Goal: Use online tool/utility: Use online tool/utility

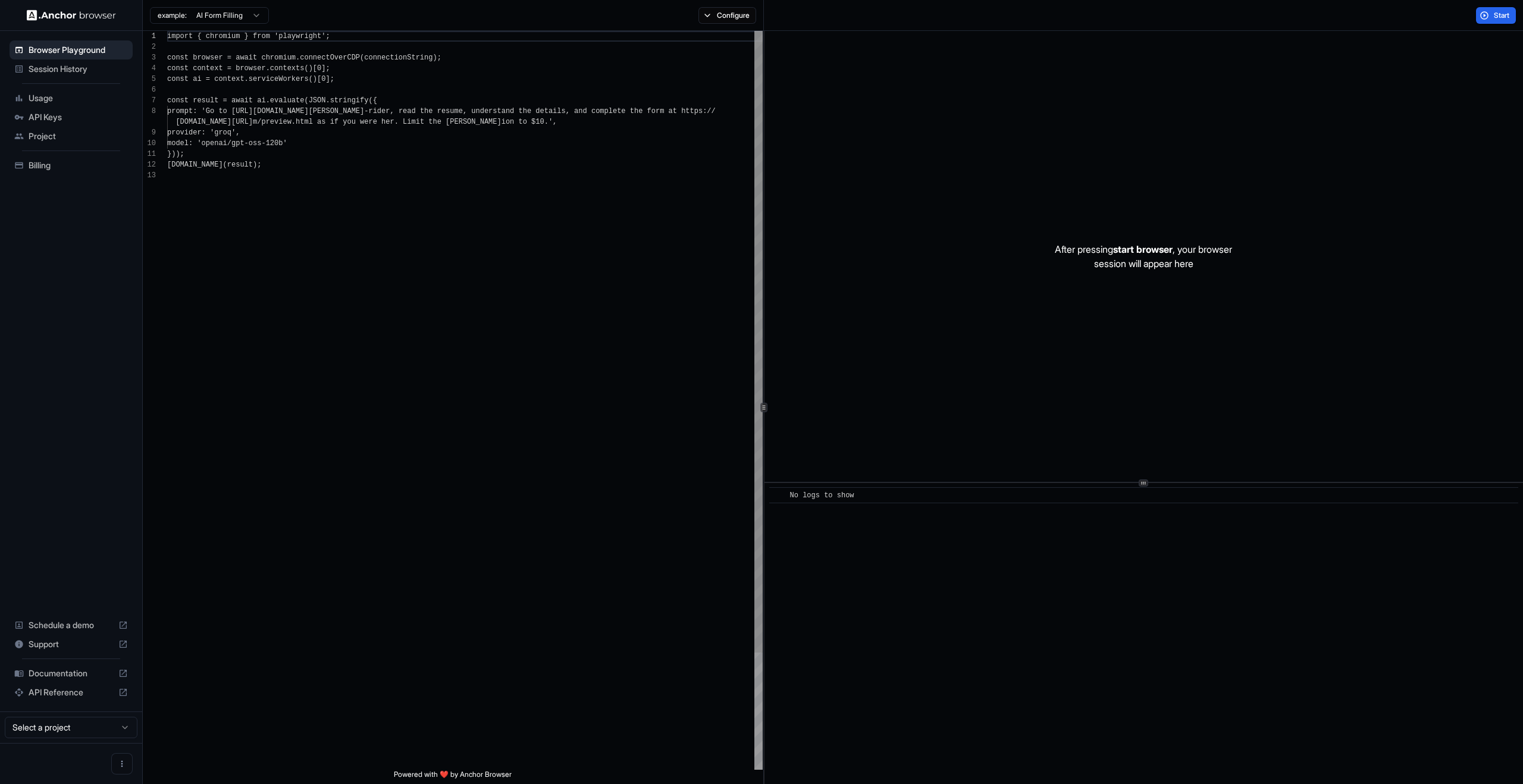
scroll to position [85, 0]
click at [1479, 17] on button "Start" at bounding box center [1496, 15] width 40 height 17
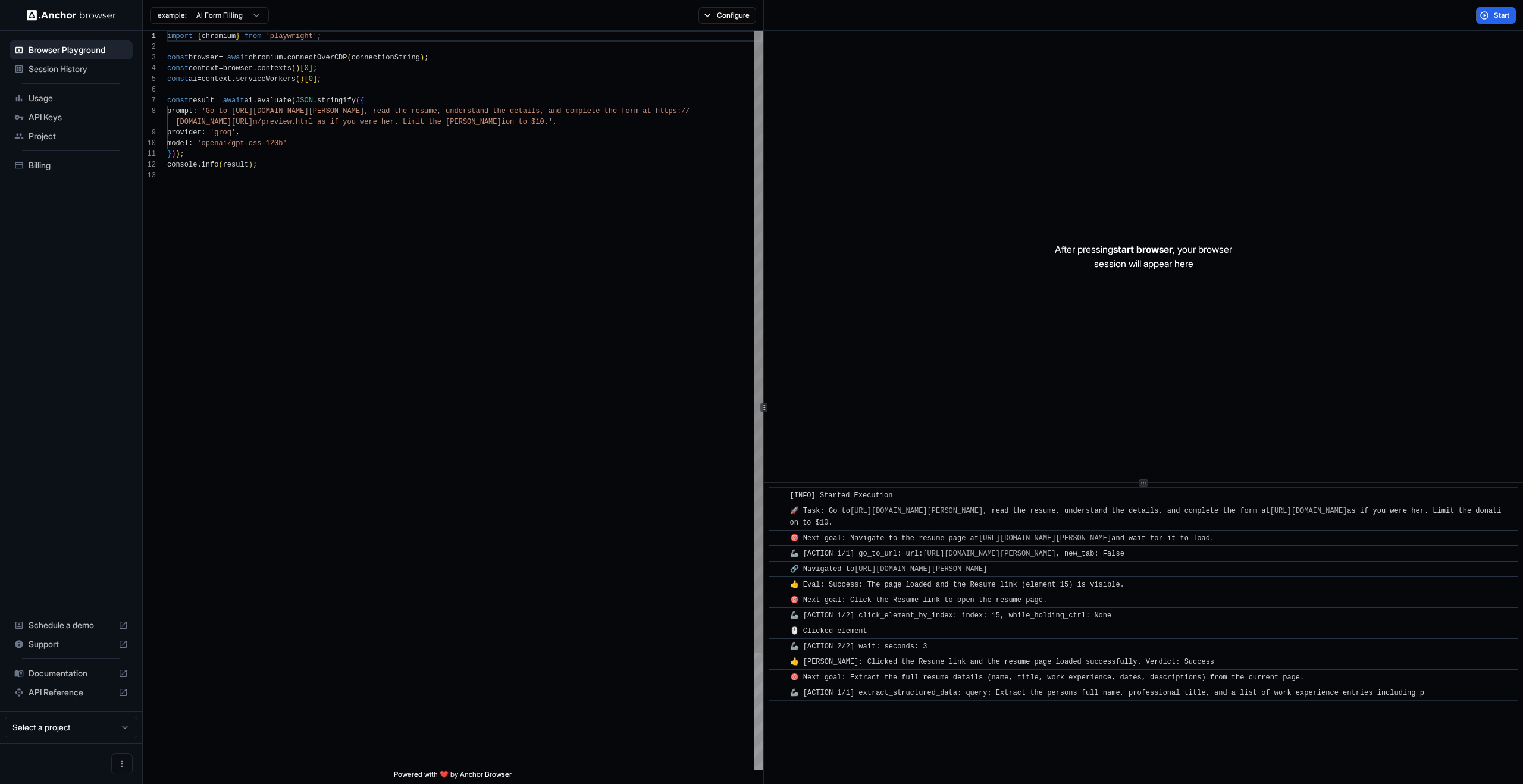
scroll to position [85, 0]
drag, startPoint x: 862, startPoint y: 227, endPoint x: 1148, endPoint y: 519, distance: 408.7
click at [1147, 521] on div "After pressing start browser , your browser session will appear here ​ [INFO] S…" at bounding box center [1144, 407] width 758 height 753
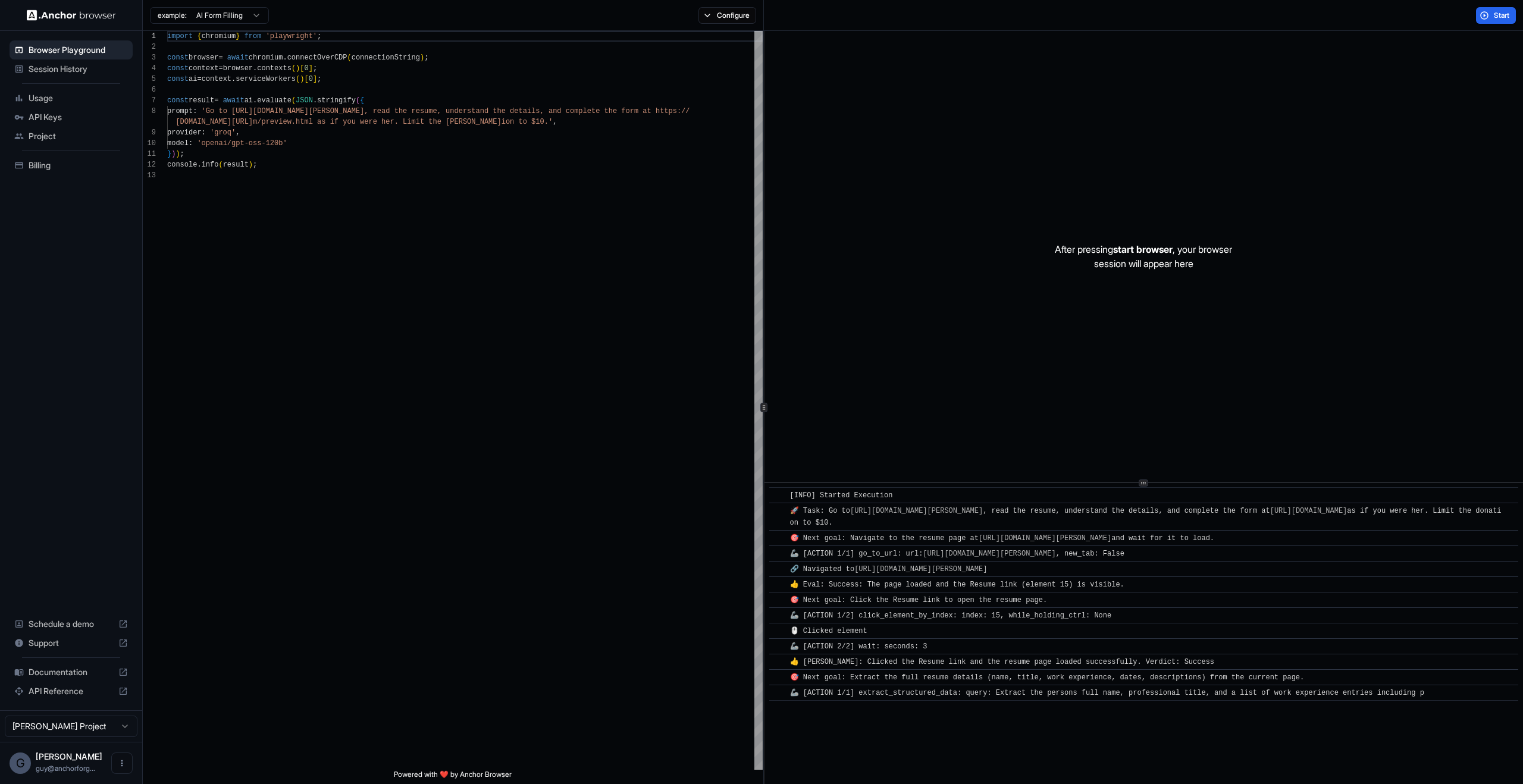
click at [1006, 352] on div "After pressing start browser , your browser session will appear here" at bounding box center [1144, 256] width 758 height 451
click at [48, 70] on span "Session History" at bounding box center [78, 69] width 99 height 12
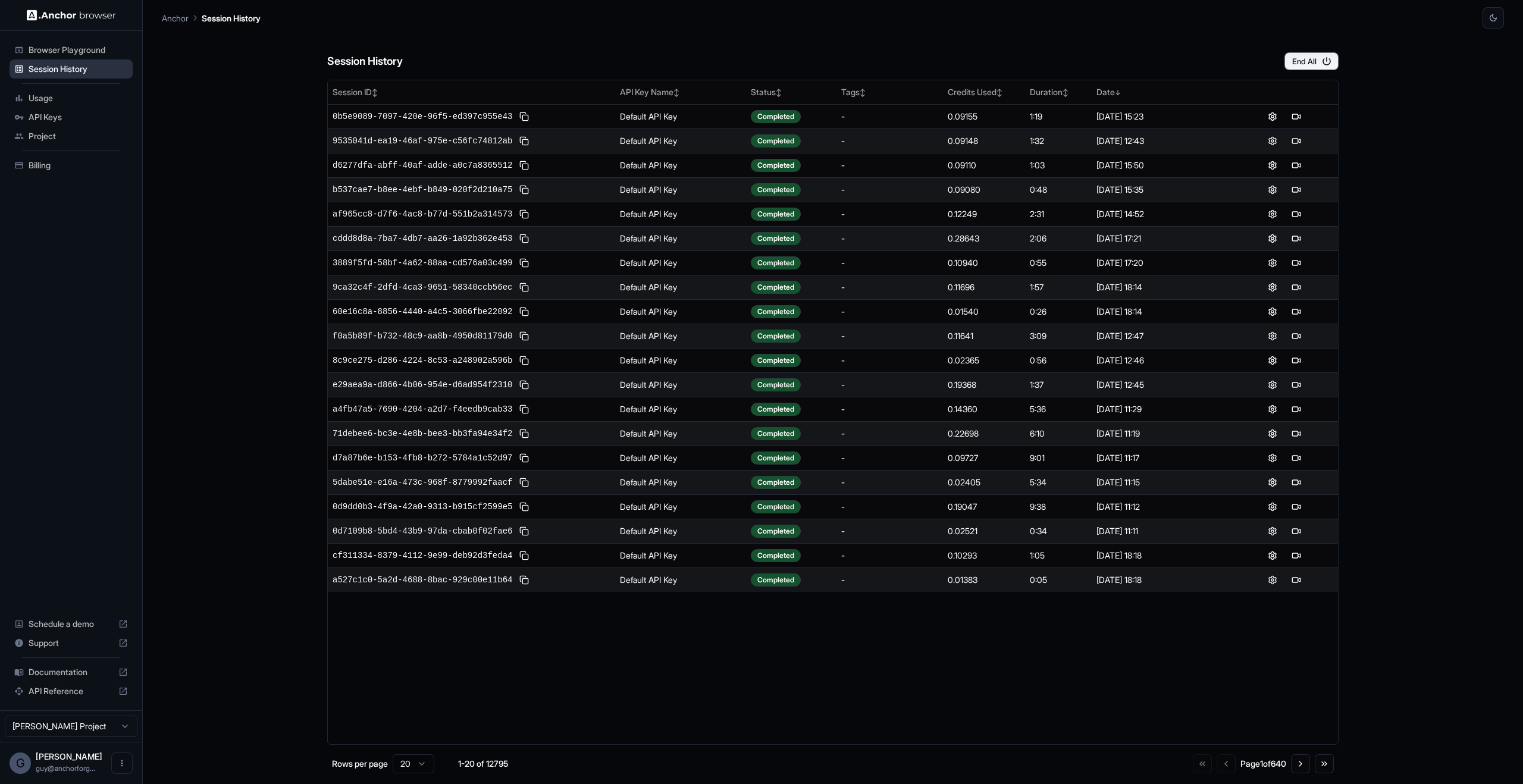
click at [70, 64] on span "Session History" at bounding box center [78, 69] width 99 height 12
click at [73, 55] on span "Browser Playground" at bounding box center [78, 50] width 99 height 12
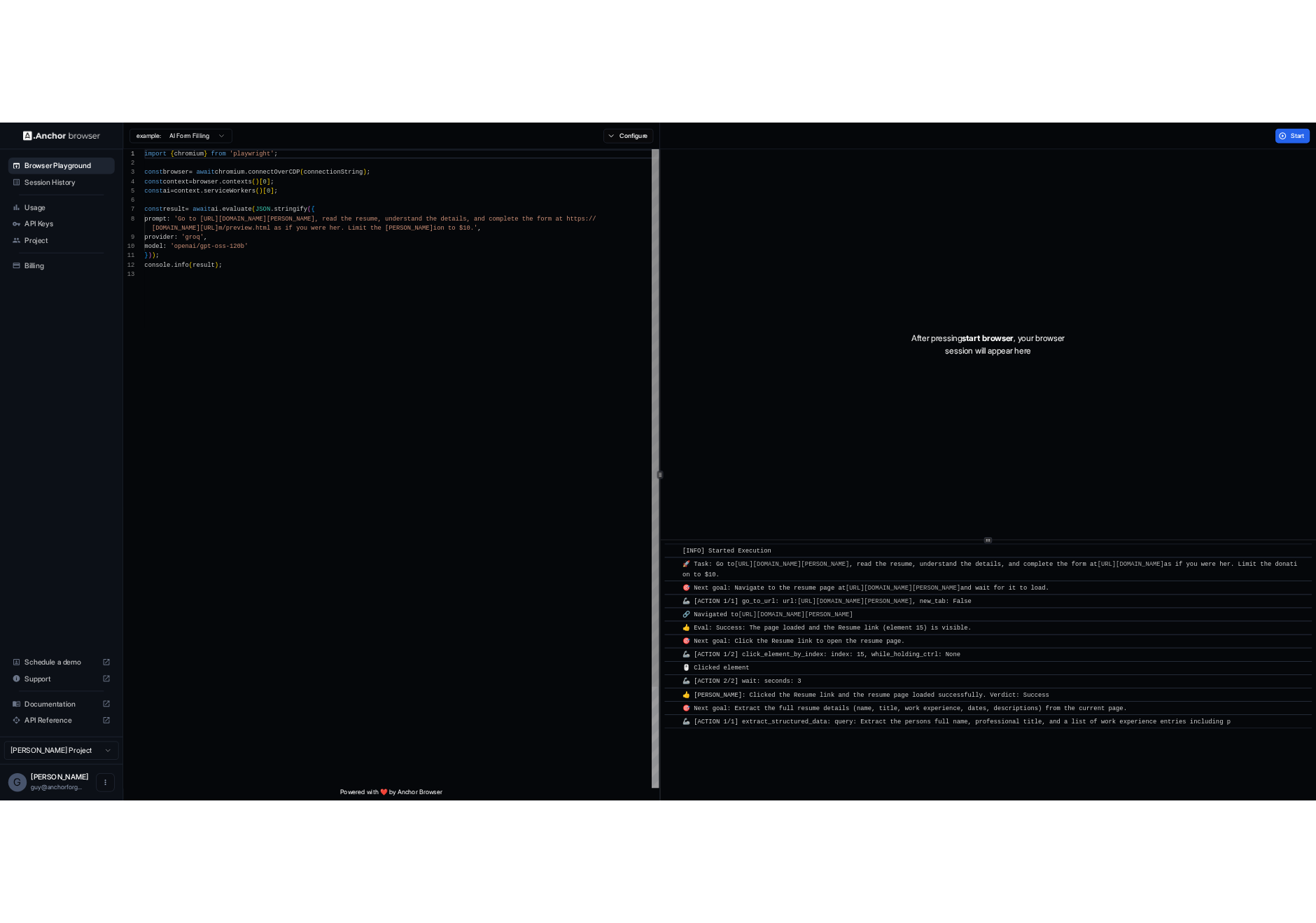
scroll to position [100, 0]
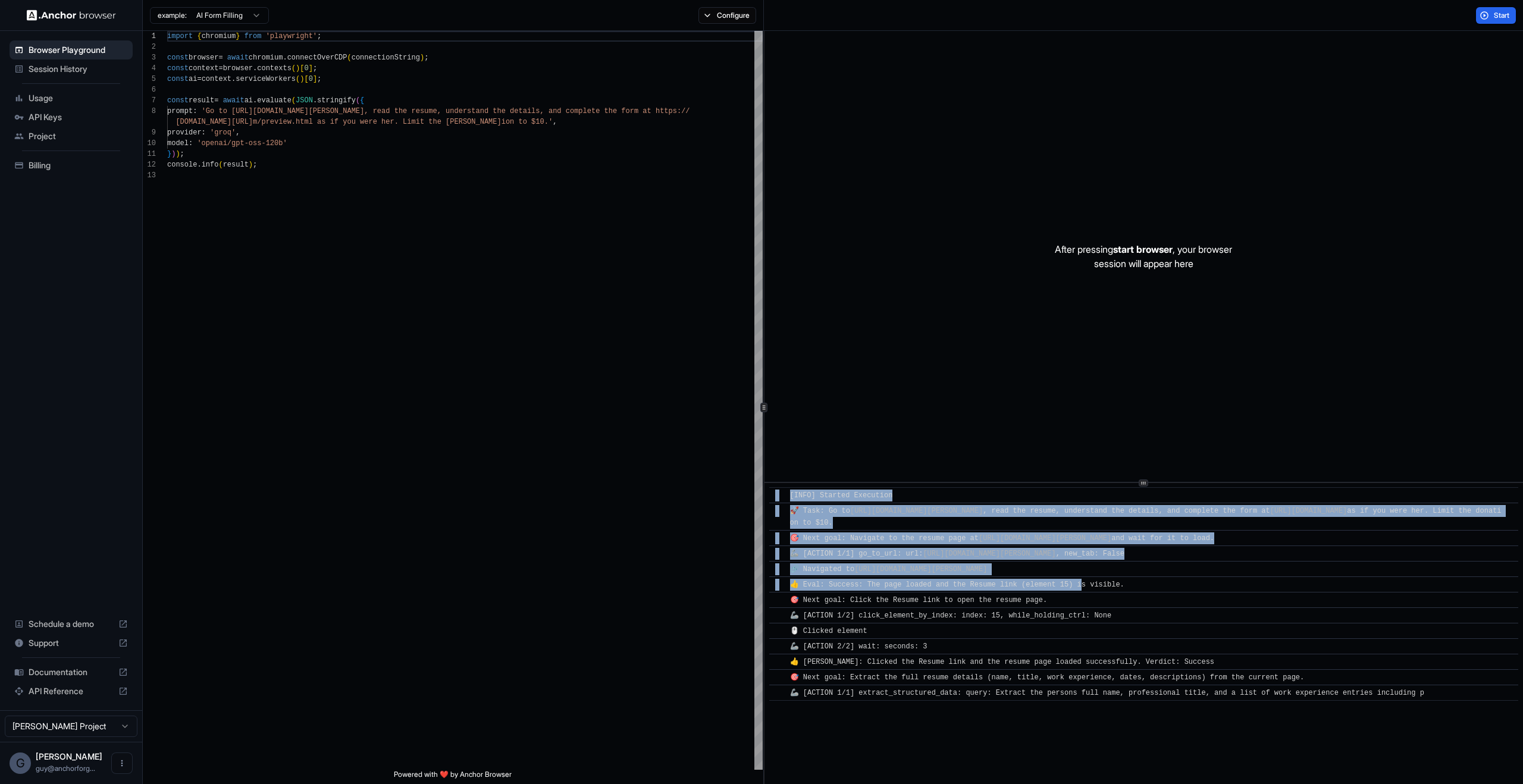
drag, startPoint x: 1014, startPoint y: 440, endPoint x: 1079, endPoint y: 585, distance: 158.9
click at [1079, 585] on div "After pressing start browser , your browser session will appear here ​ [INFO] S…" at bounding box center [1144, 407] width 758 height 753
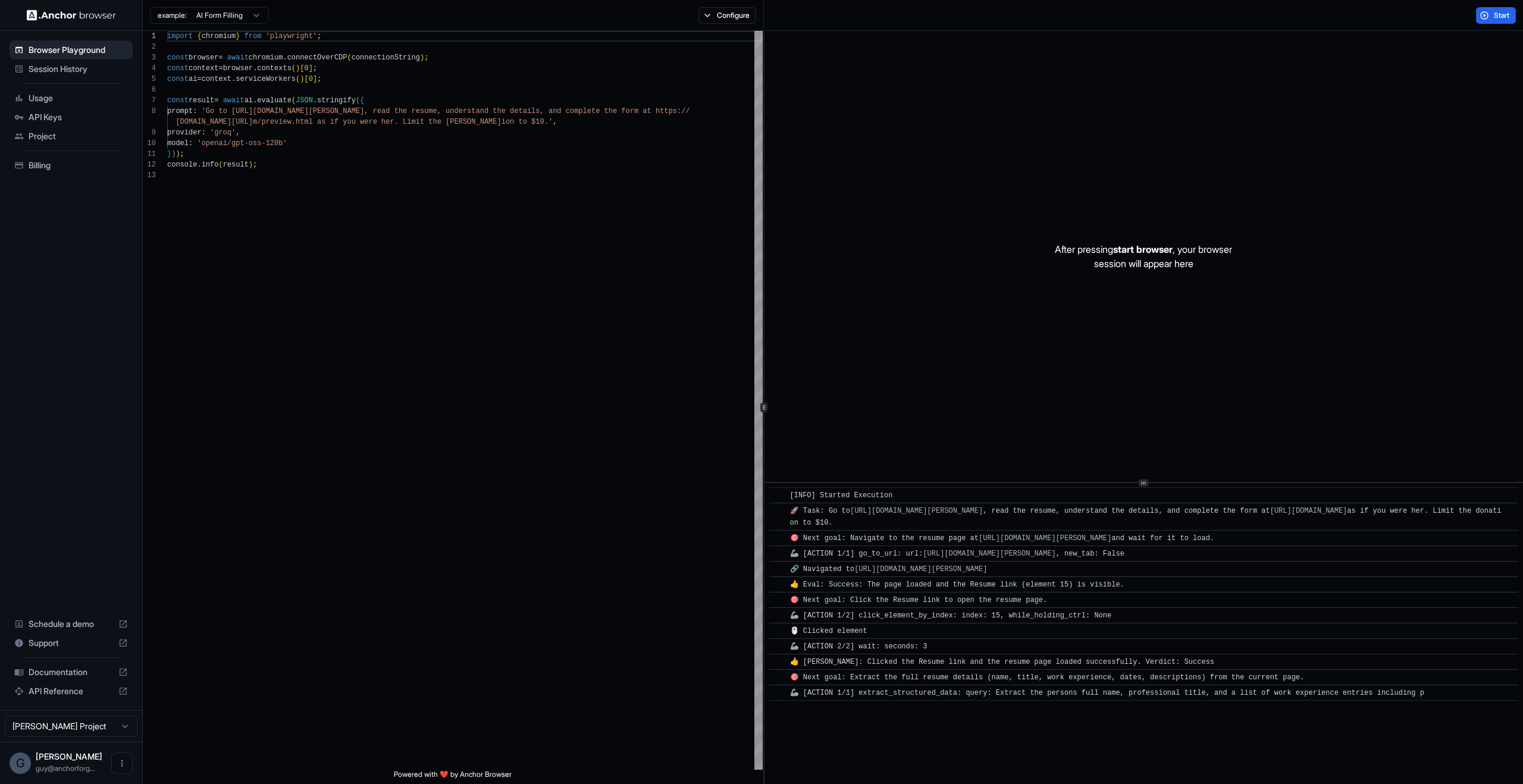
click at [1079, 584] on span "👍 Eval: Success: The page loaded and the Resume link (element 15) is visible." at bounding box center [958, 585] width 334 height 8
click at [1117, 404] on div "After pressing start browser , your browser session will appear here" at bounding box center [1144, 256] width 758 height 451
drag, startPoint x: 1117, startPoint y: 587, endPoint x: 907, endPoint y: 324, distance: 336.6
click at [907, 324] on div "After pressing start browser , your browser session will appear here ​ [INFO] S…" at bounding box center [1144, 407] width 758 height 753
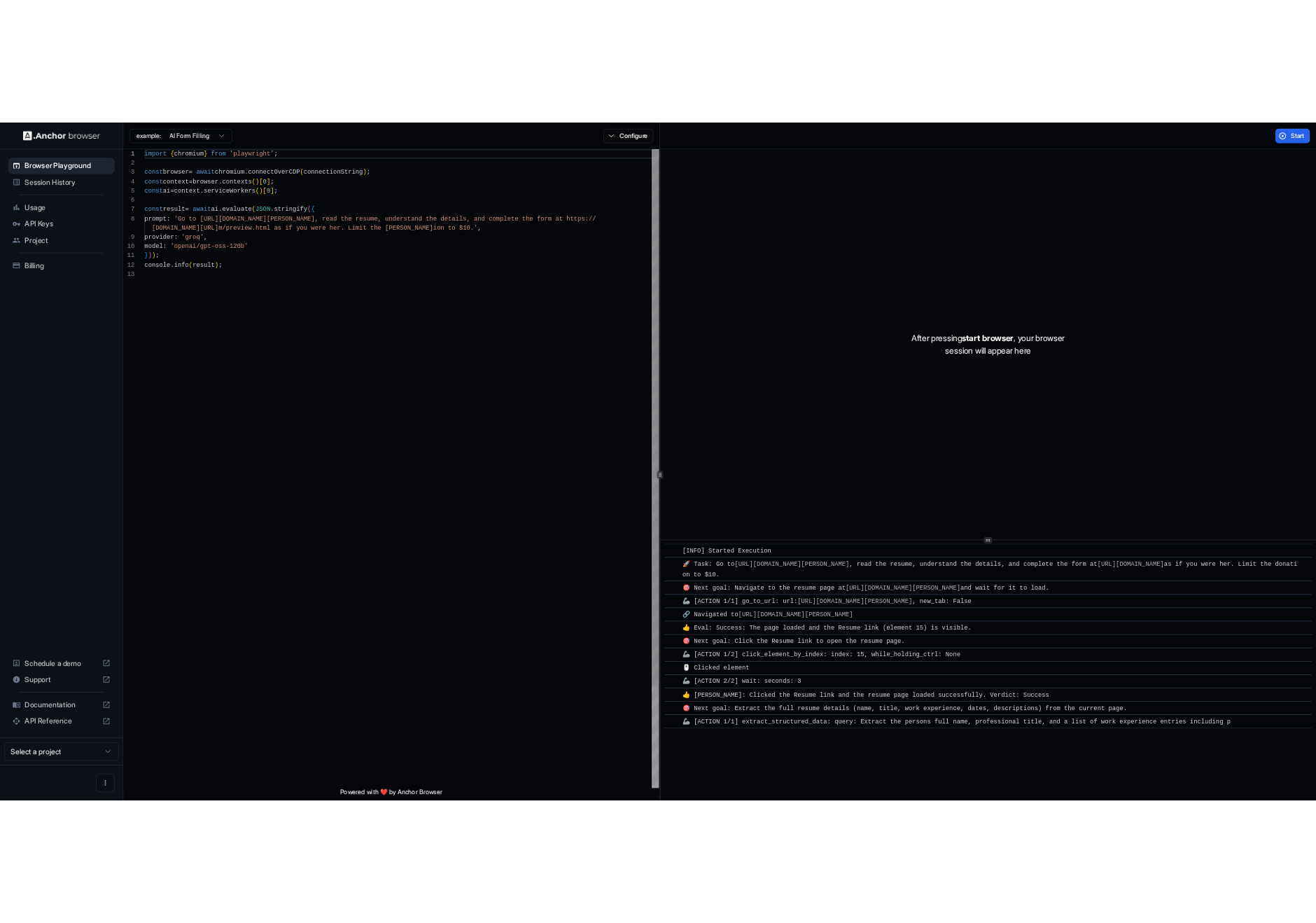
scroll to position [100, 0]
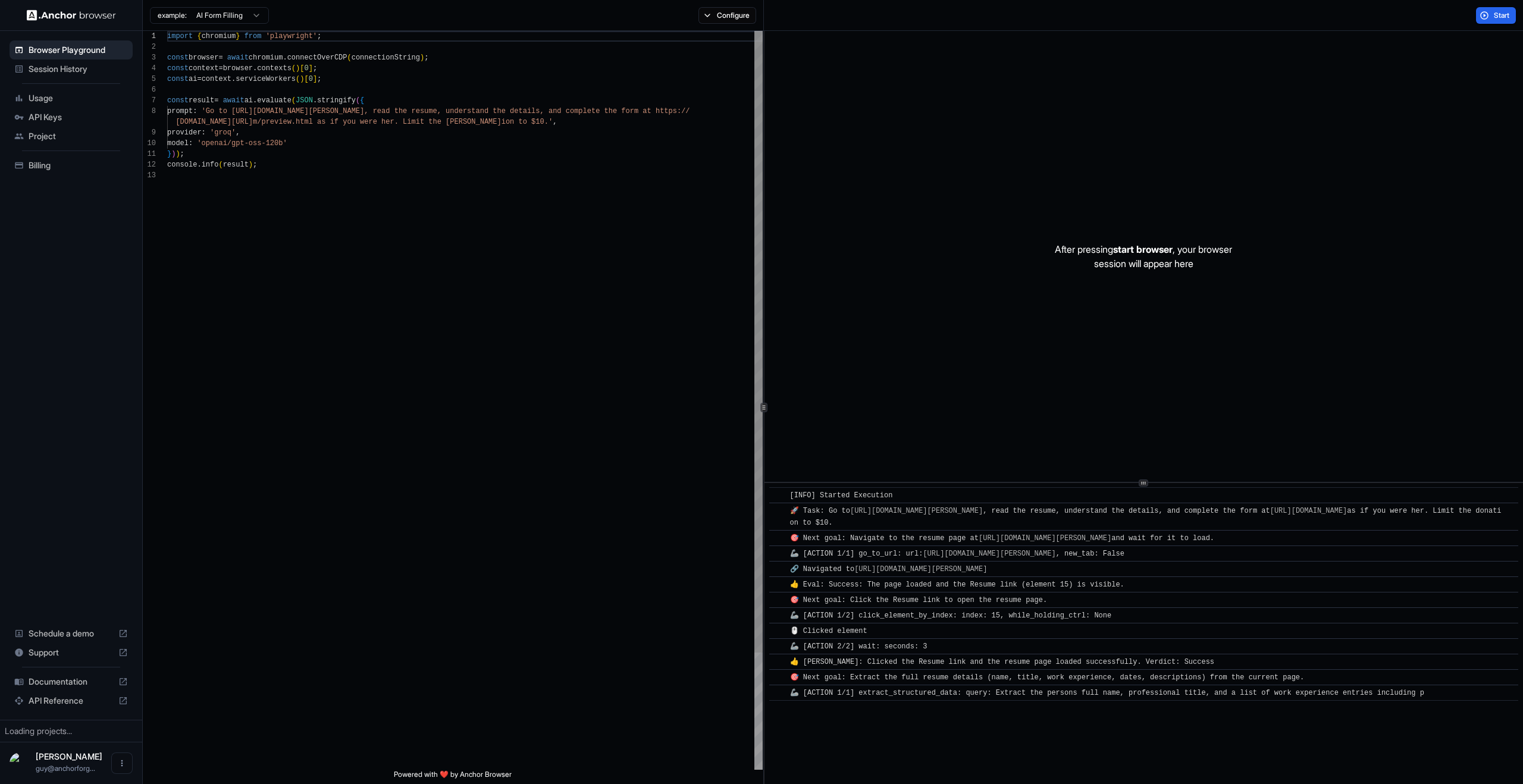
scroll to position [85, 0]
drag, startPoint x: 929, startPoint y: 493, endPoint x: 869, endPoint y: 478, distance: 61.8
click at [882, 465] on div "After pressing start browser , your browser session will appear here ​ [INFO] S…" at bounding box center [1144, 407] width 758 height 753
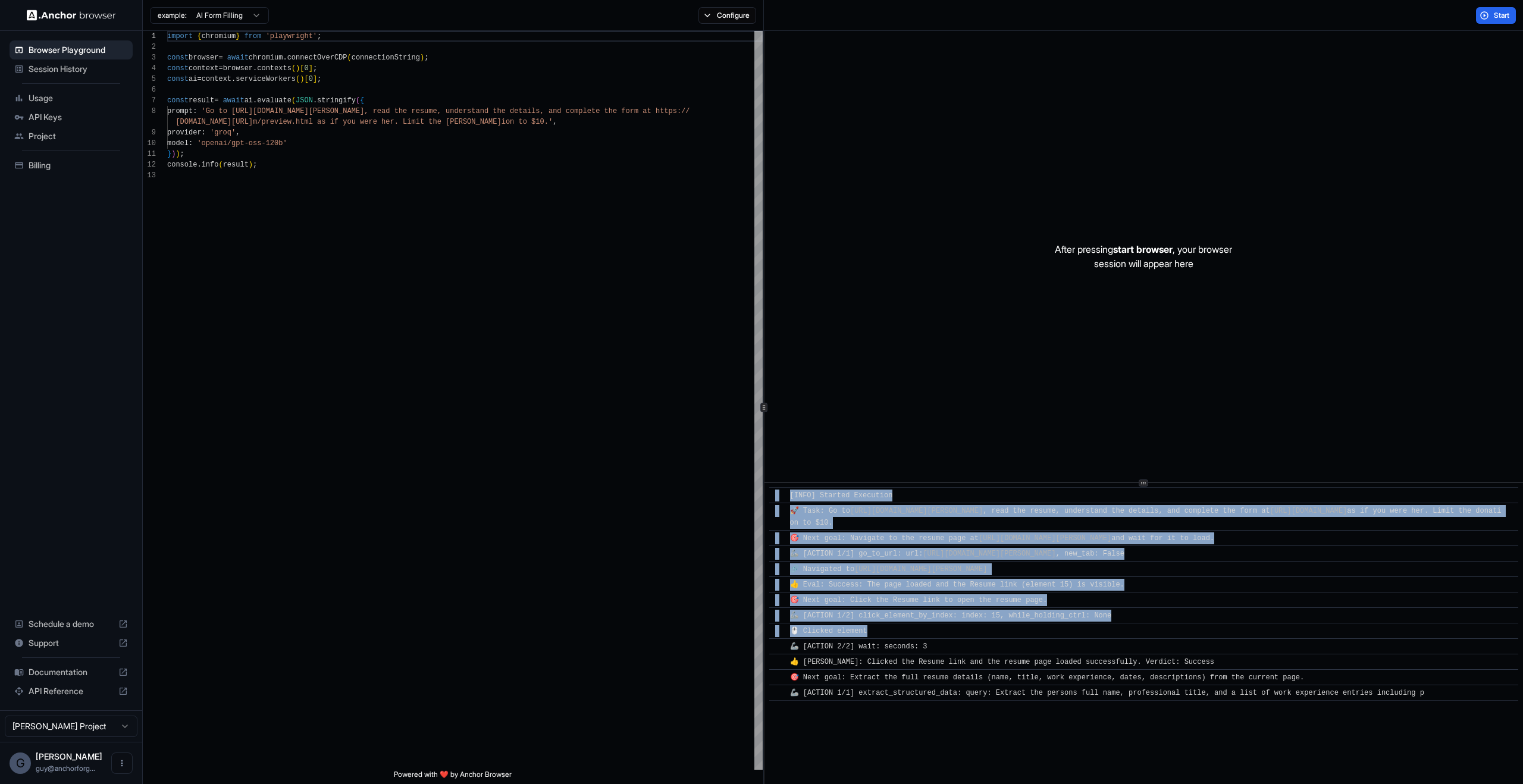
click at [894, 561] on div "​ 🔗 Navigated to https://www.wix.com/demone2/nicol-rider" at bounding box center [1144, 569] width 749 height 16
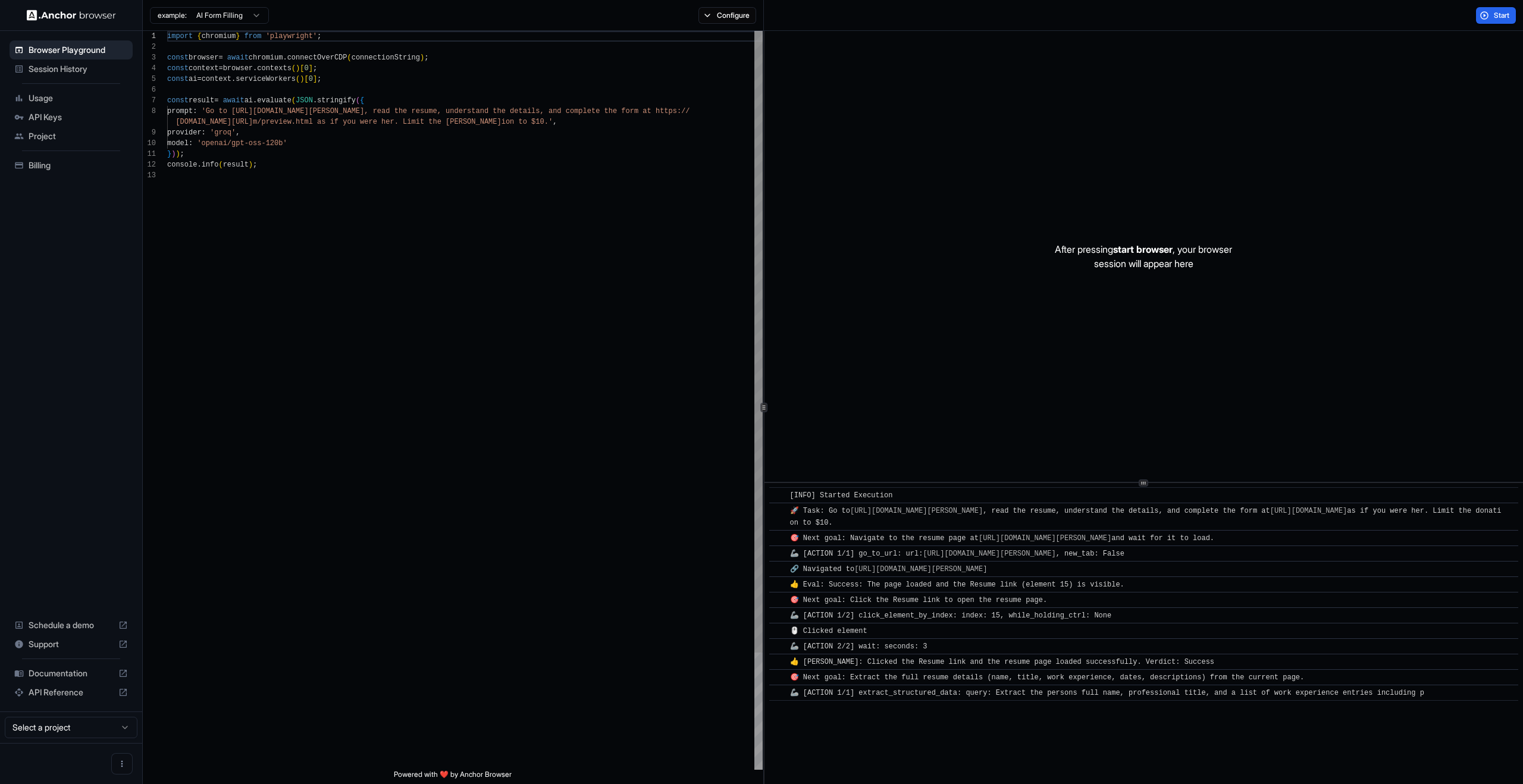
scroll to position [85, 0]
type textarea "**********"
drag, startPoint x: 361, startPoint y: 297, endPoint x: 313, endPoint y: 236, distance: 77.6
click at [360, 295] on div "import { chromium } from 'playwright' ; const browser = await chromium . connec…" at bounding box center [465, 469] width 595 height 878
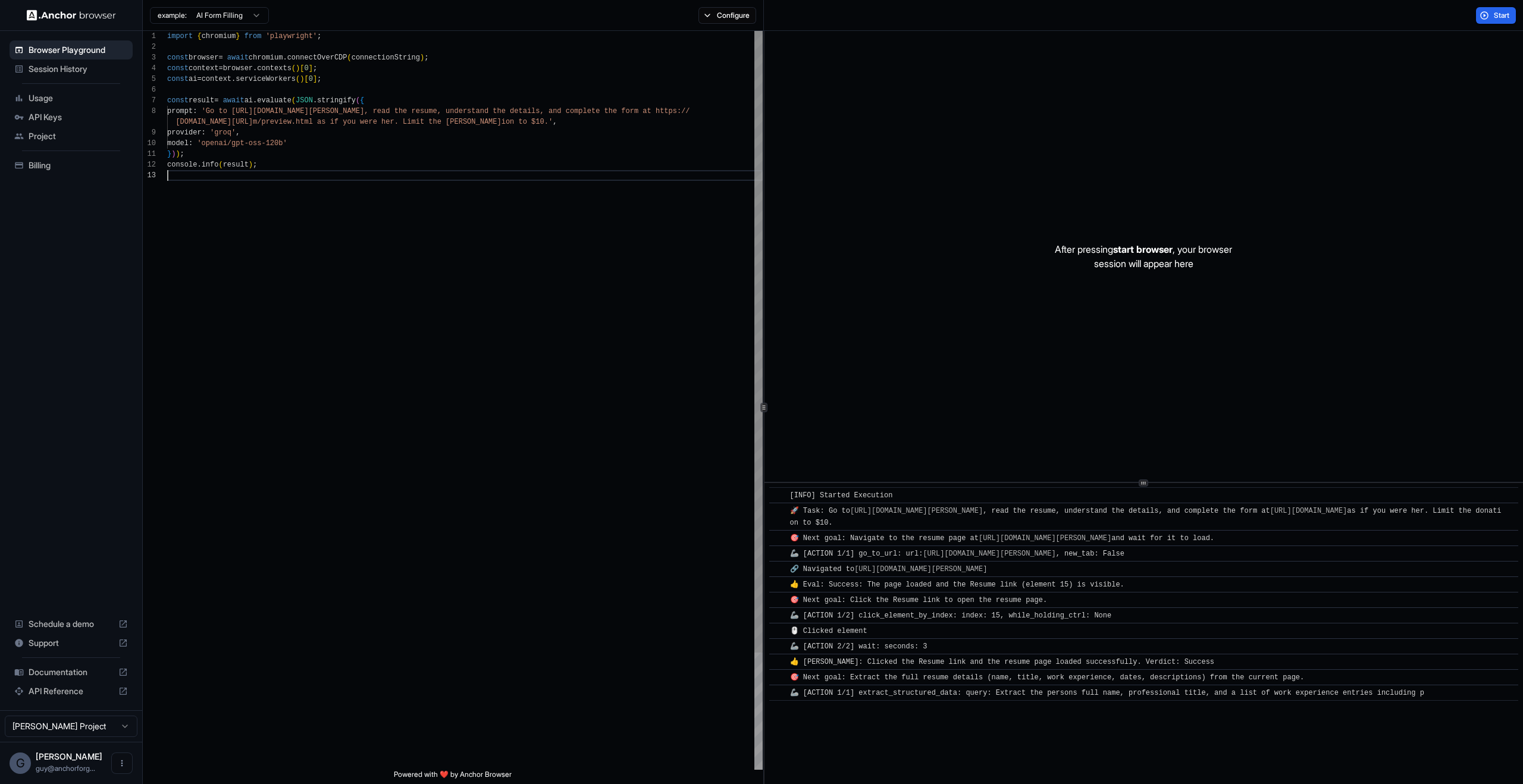
click at [406, 212] on div "import { chromium } from 'playwright' ; const browser = await chromium . connec…" at bounding box center [465, 469] width 595 height 878
click at [956, 718] on div "​ [INFO] Started Execution ​ 🚀 Task: Go to [URL][DOMAIN_NAME][PERSON_NAME] , re…" at bounding box center [1144, 634] width 758 height 301
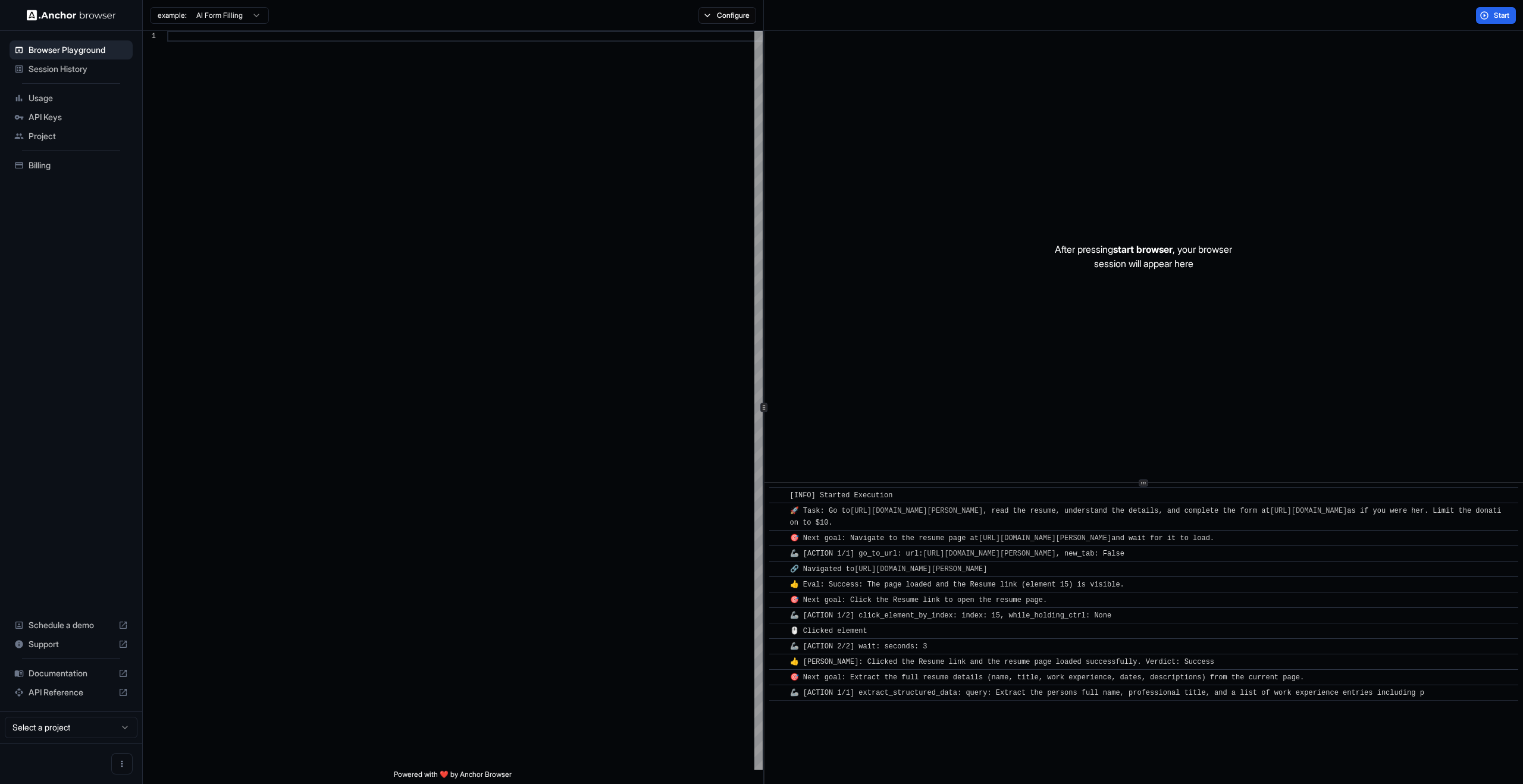
scroll to position [85, 0]
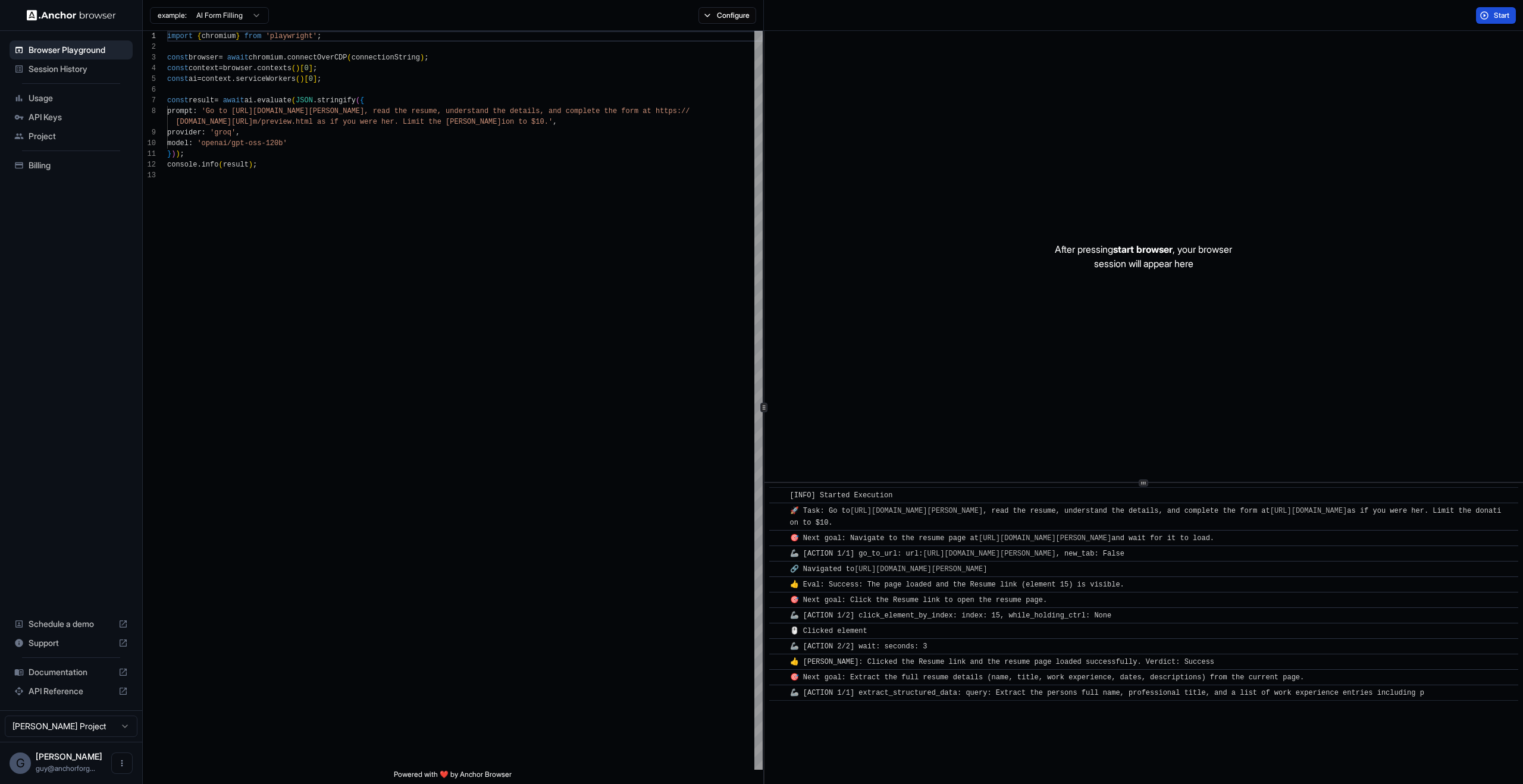
click at [1499, 18] on span "Start" at bounding box center [1503, 15] width 17 height 10
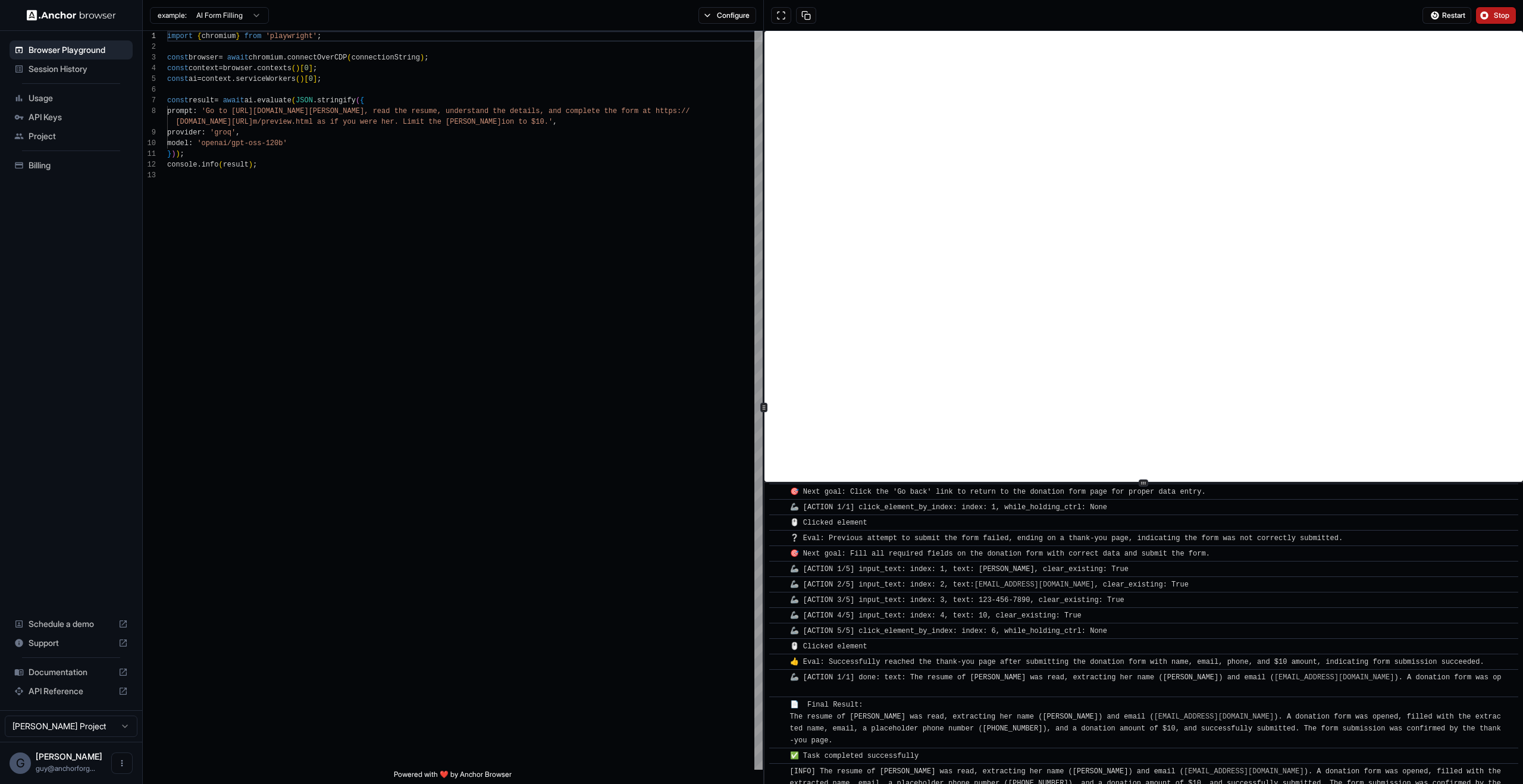
scroll to position [1191, 0]
